Goal: Obtain resource: Obtain resource

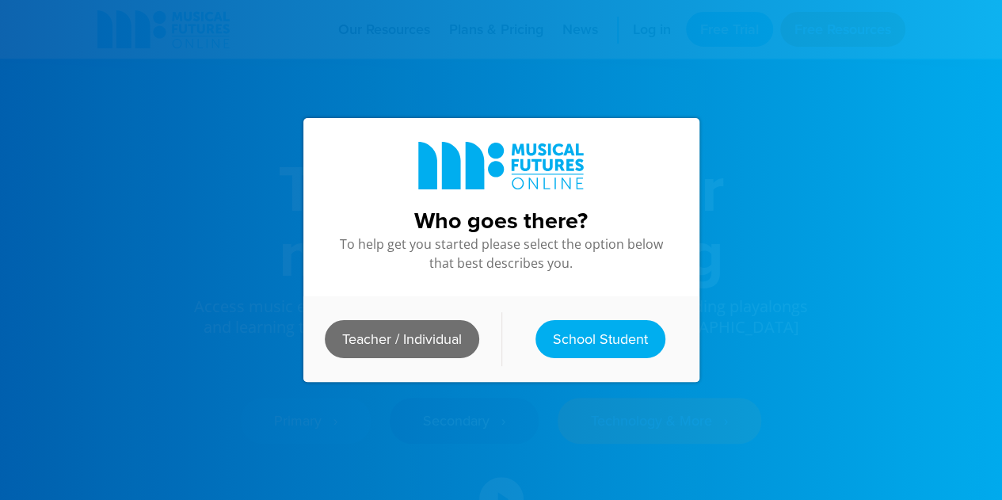
click at [390, 345] on link "Teacher / Individual" at bounding box center [402, 339] width 154 height 38
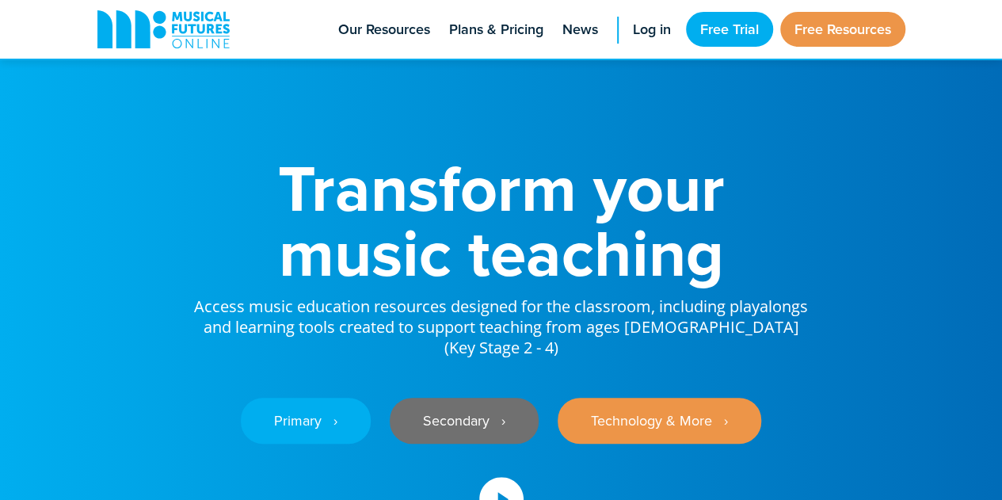
click at [494, 406] on link "Secondary ‎‏‏‎ ‎ ›" at bounding box center [464, 421] width 149 height 46
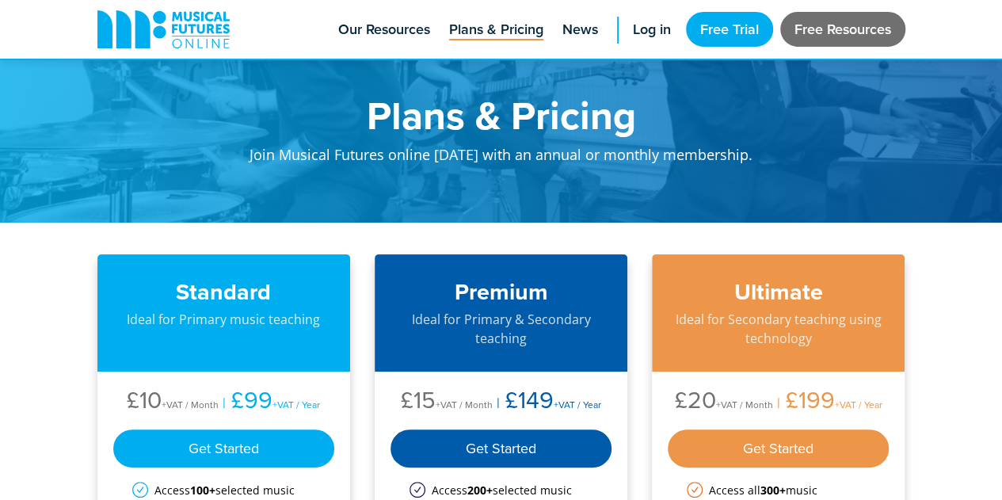
click at [821, 24] on link "Free Resources" at bounding box center [842, 29] width 125 height 35
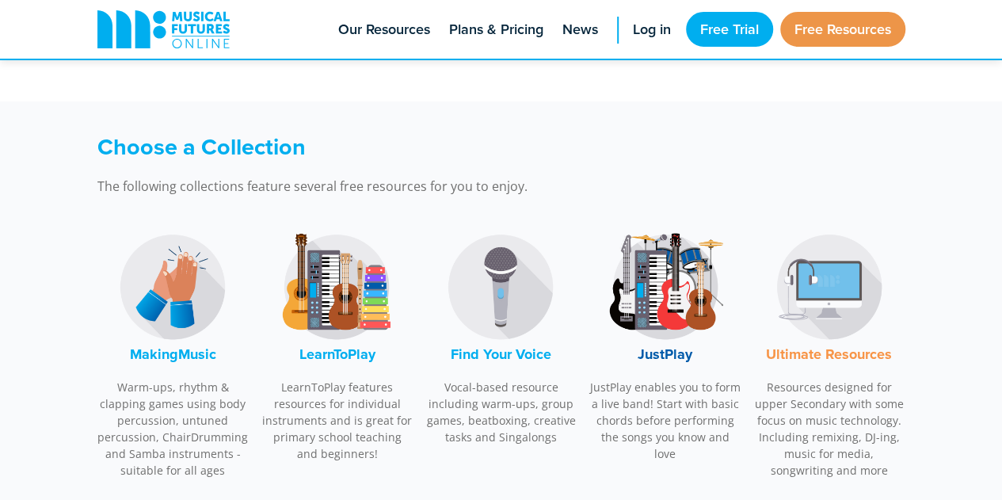
scroll to position [475, 0]
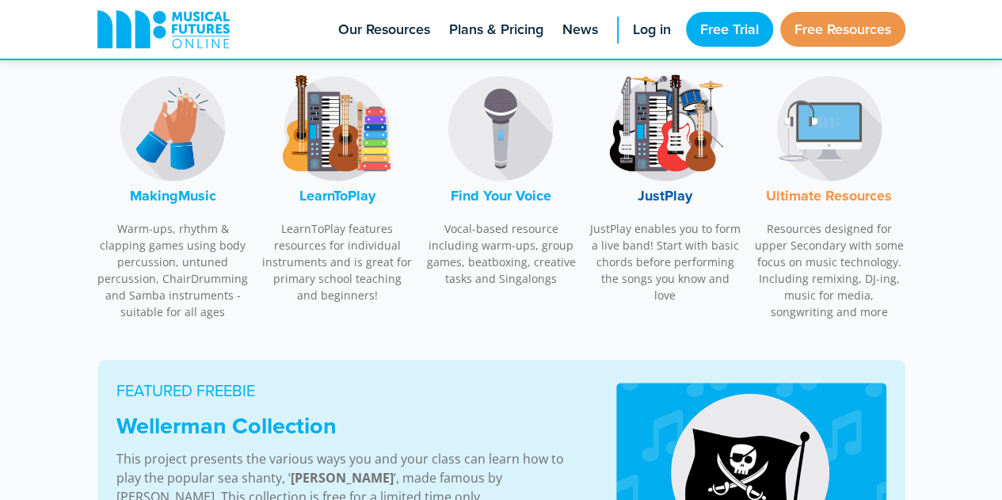
click at [689, 144] on img at bounding box center [665, 128] width 119 height 119
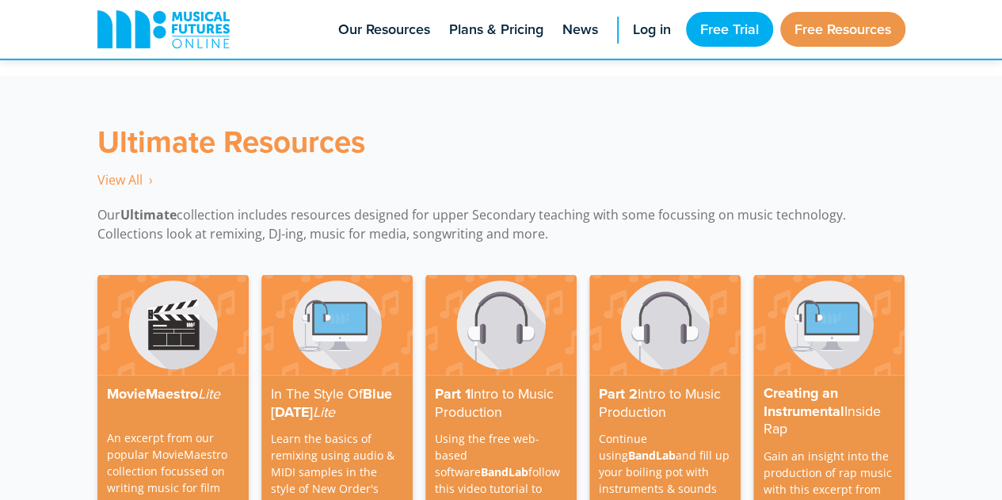
scroll to position [4620, 0]
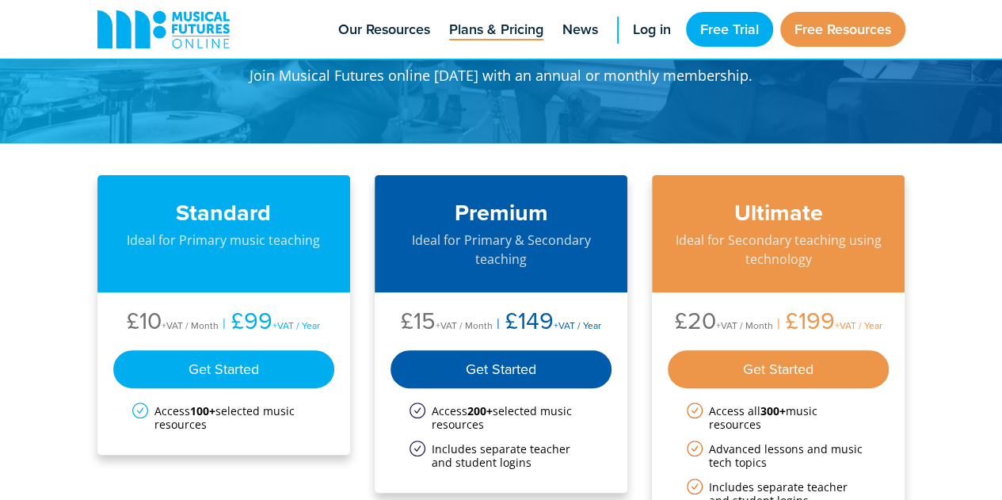
scroll to position [158, 0]
